Goal: Check status

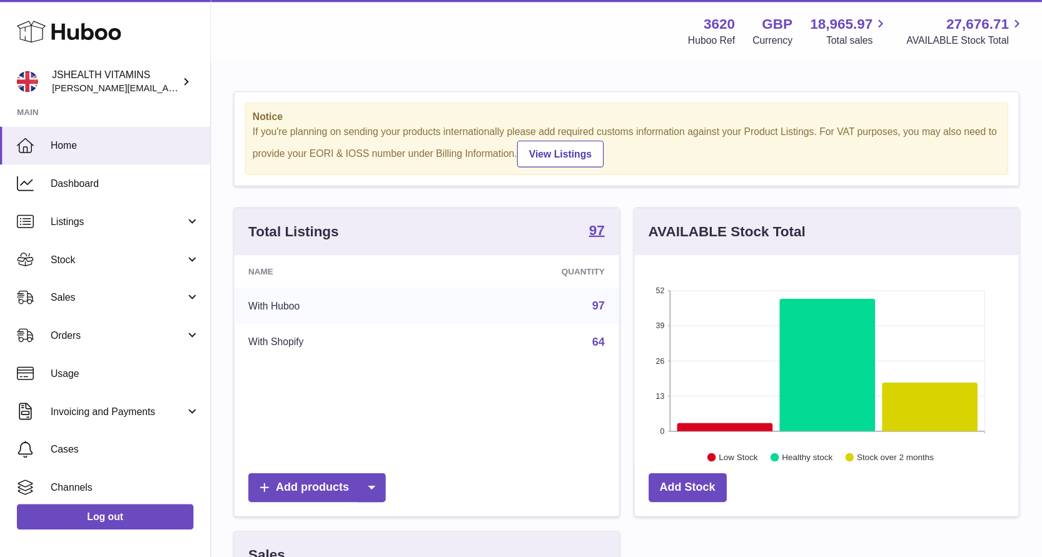
scroll to position [195, 262]
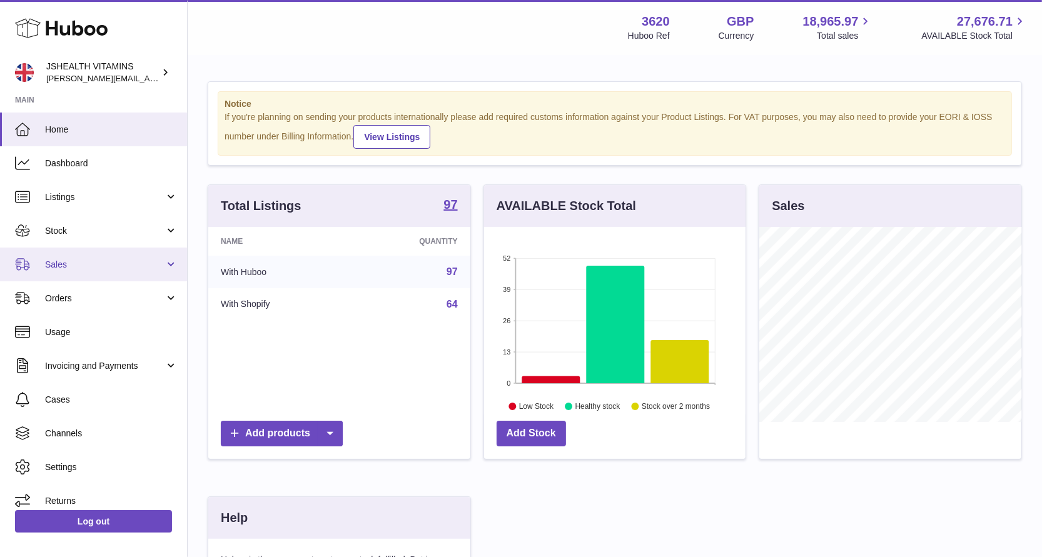
click at [74, 266] on span "Sales" at bounding box center [105, 265] width 120 height 12
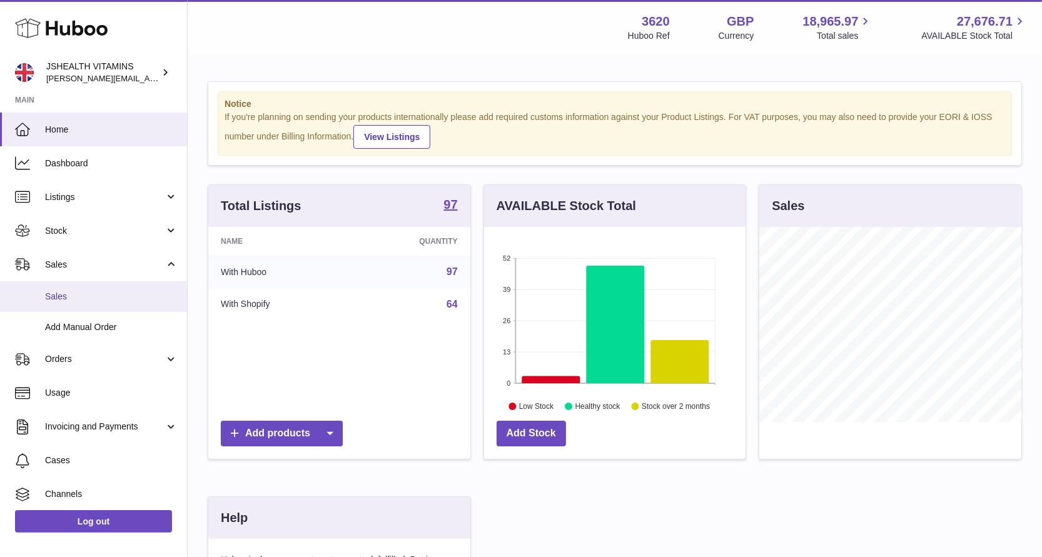
click at [78, 292] on span "Sales" at bounding box center [111, 297] width 133 height 12
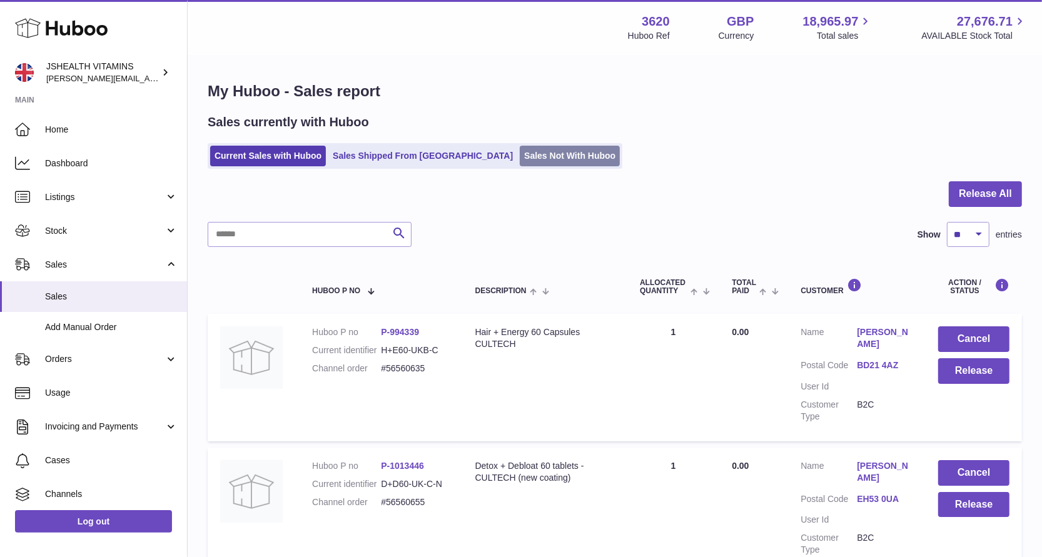
click at [520, 151] on link "Sales Not With Huboo" at bounding box center [570, 156] width 100 height 21
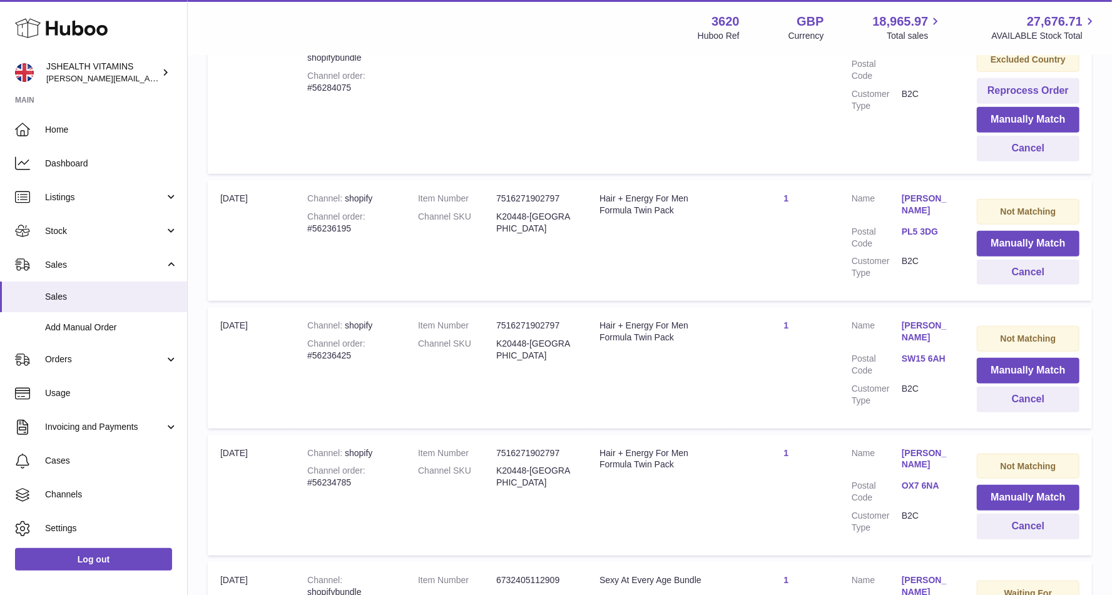
scroll to position [1198, 0]
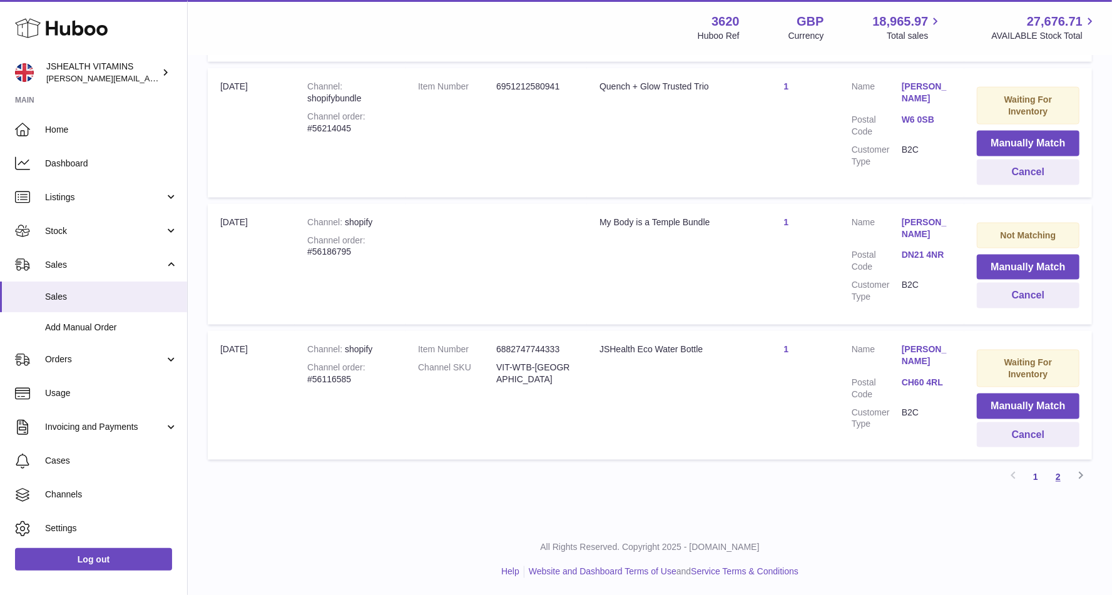
click at [1042, 478] on link "2" at bounding box center [1058, 477] width 23 height 23
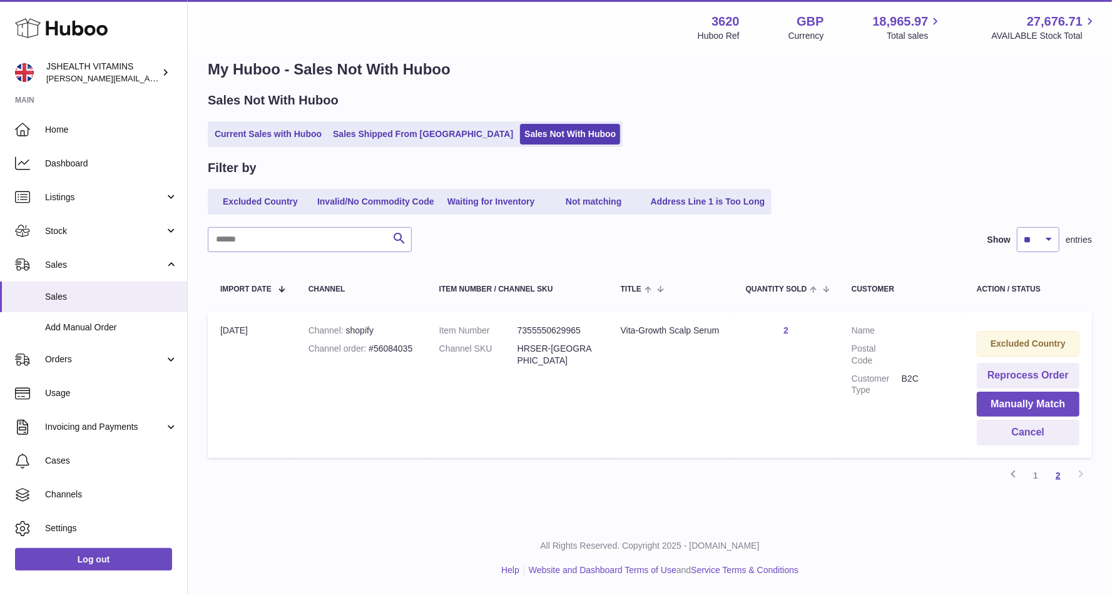
scroll to position [21, 0]
click at [1038, 479] on link "1" at bounding box center [1035, 476] width 23 height 23
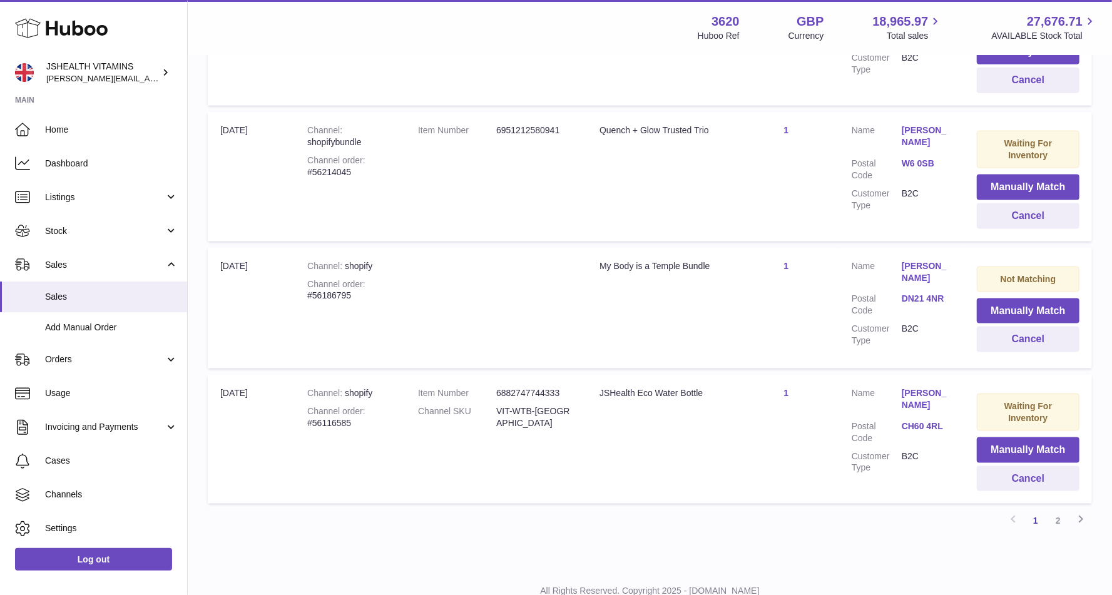
scroll to position [1198, 0]
